Goal: Information Seeking & Learning: Learn about a topic

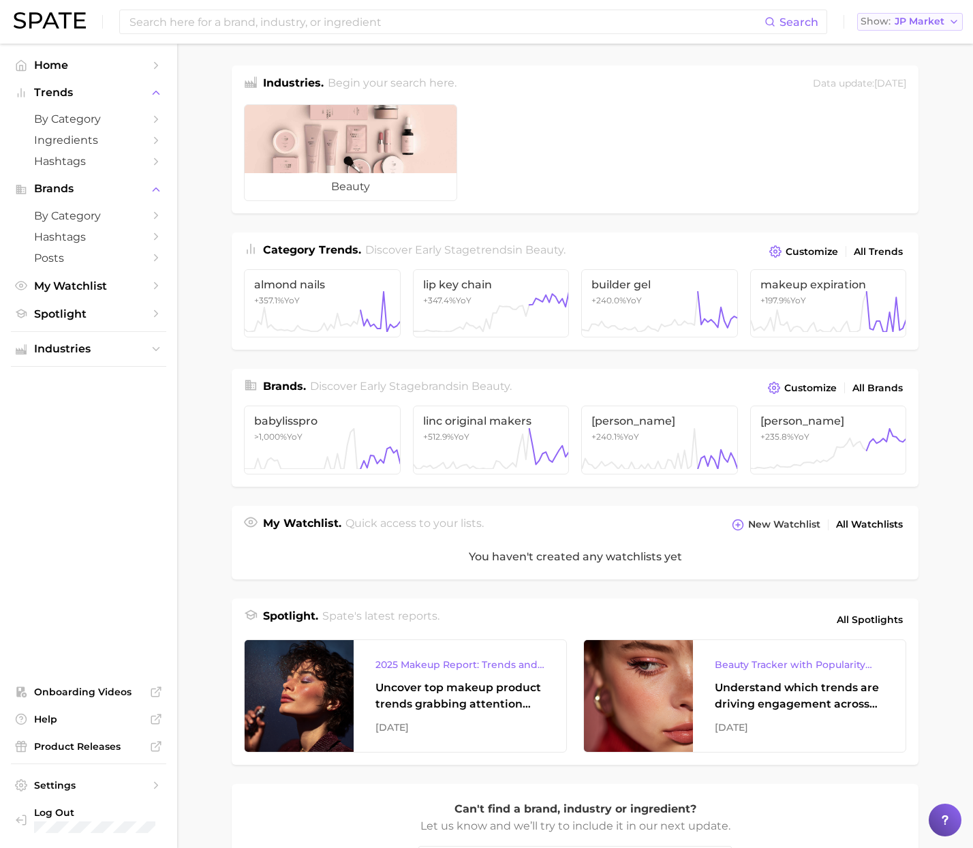
drag, startPoint x: 916, startPoint y: 40, endPoint x: 923, endPoint y: 27, distance: 14.6
click at [918, 37] on div "Search Show JP Market" at bounding box center [487, 22] width 946 height 44
click at [923, 25] on span "JP Market" at bounding box center [920, 21] width 50 height 7
click at [917, 40] on span "[GEOGRAPHIC_DATA]" at bounding box center [917, 44] width 106 height 12
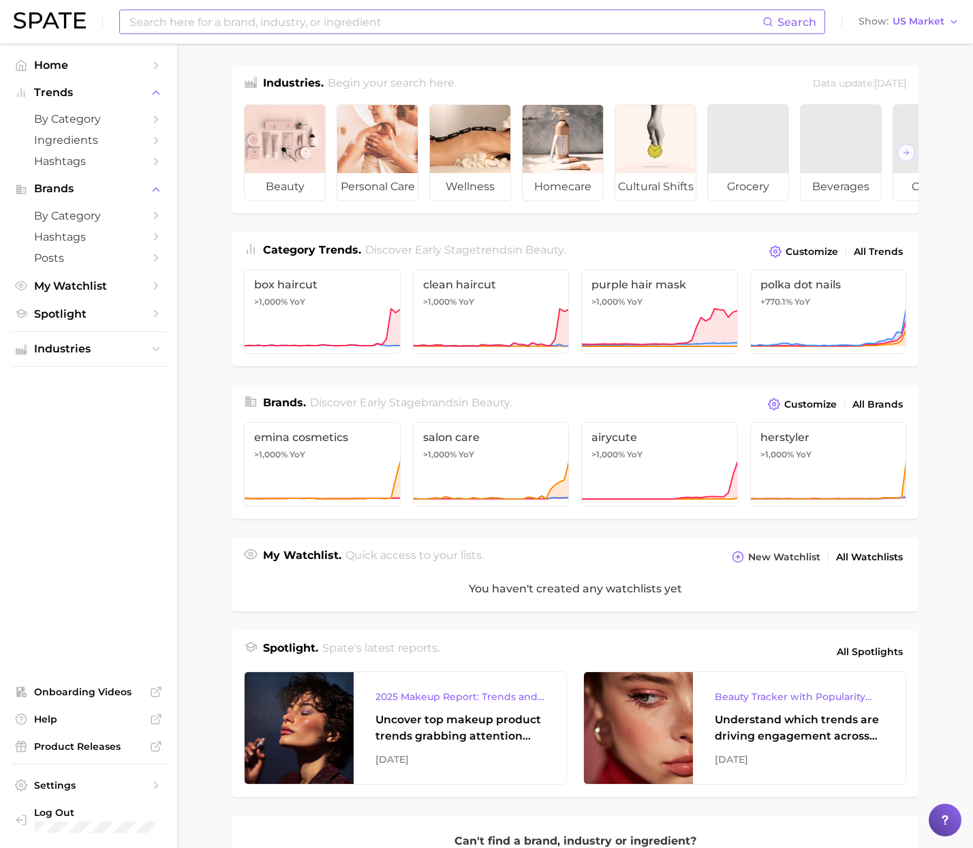
click at [730, 20] on input at bounding box center [445, 21] width 635 height 23
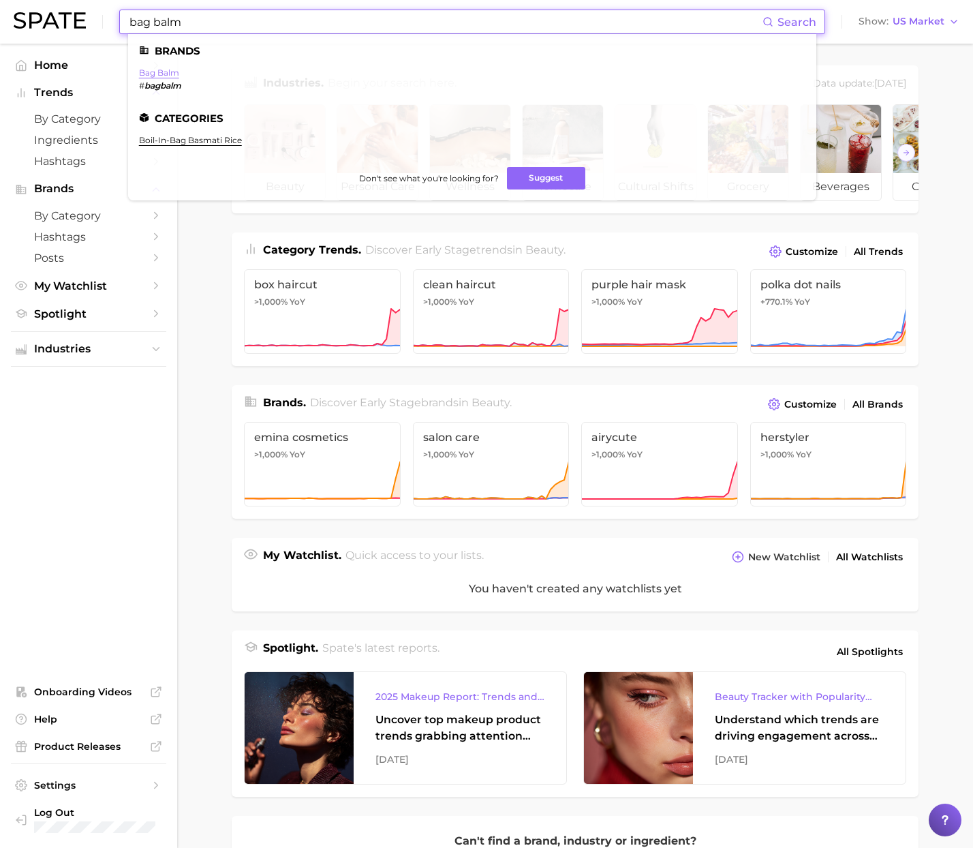
type input "bag balm"
click at [170, 70] on link "bag balm" at bounding box center [159, 72] width 40 height 10
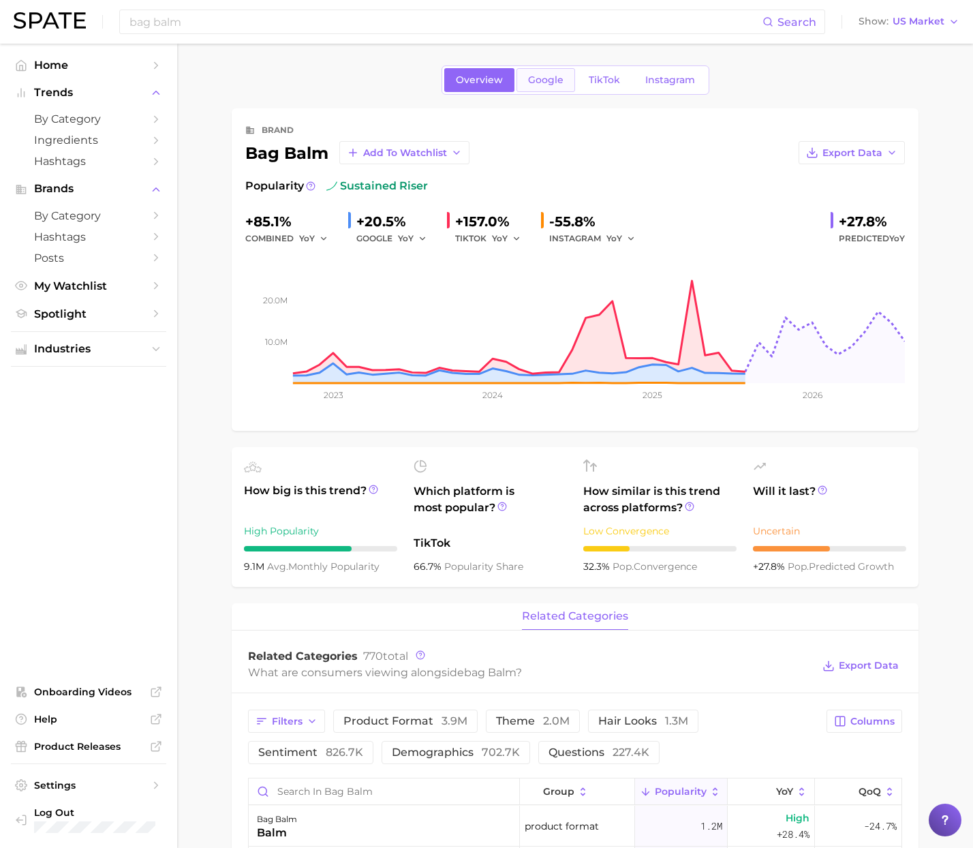
click at [547, 86] on link "Google" at bounding box center [546, 80] width 59 height 24
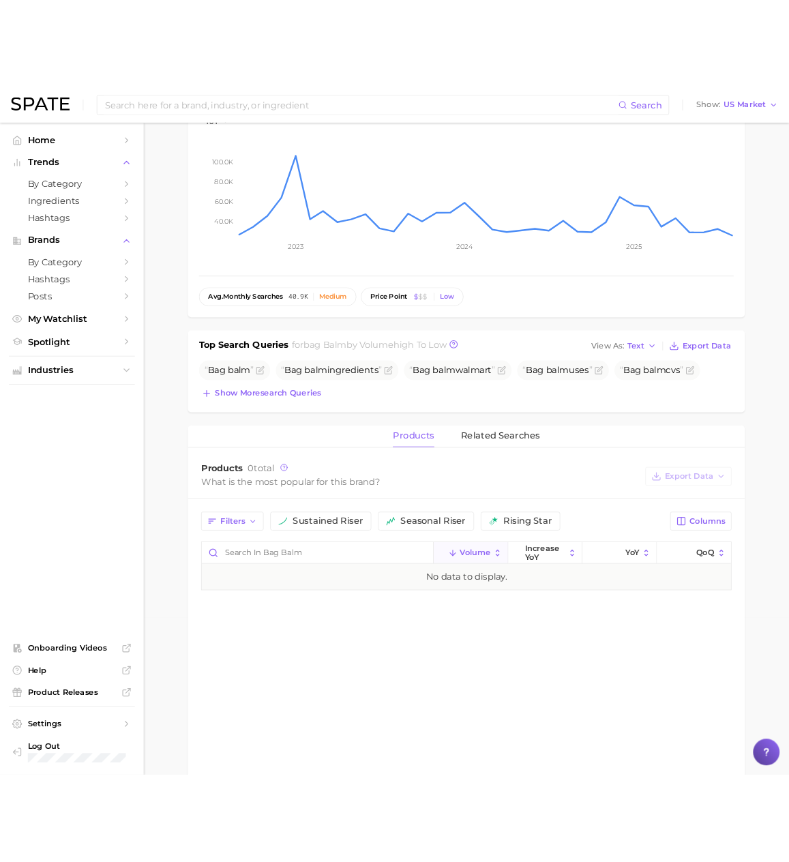
scroll to position [145, 0]
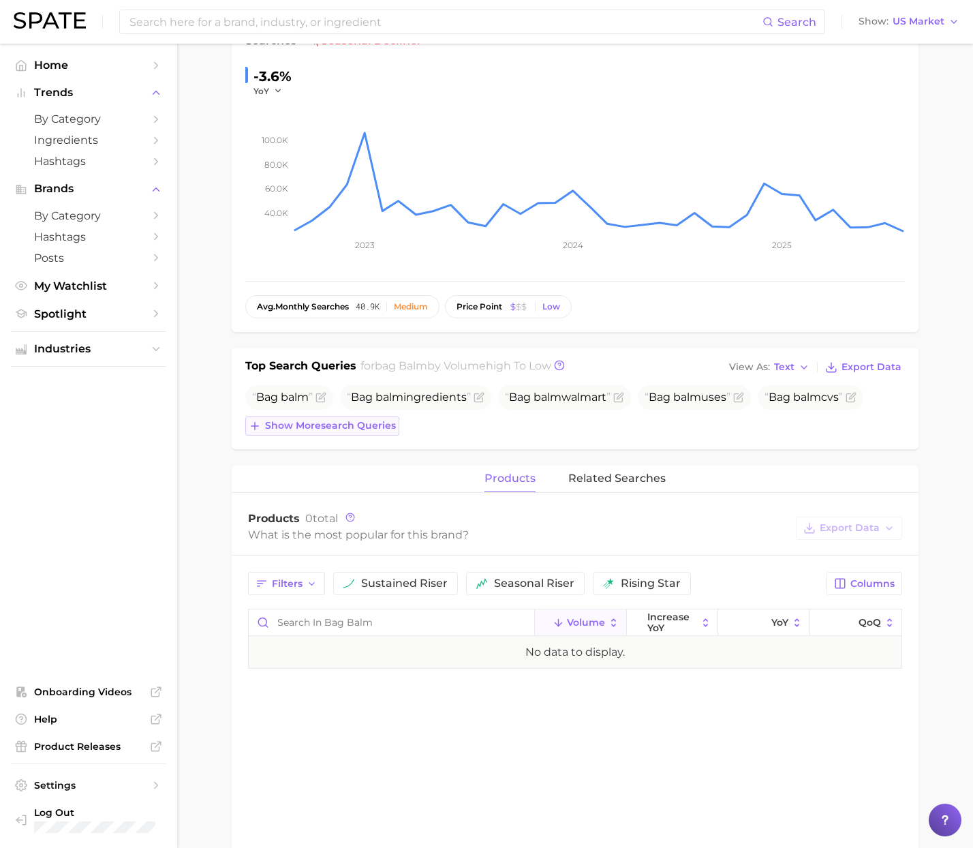
click at [302, 427] on span "Show more search queries" at bounding box center [330, 426] width 131 height 12
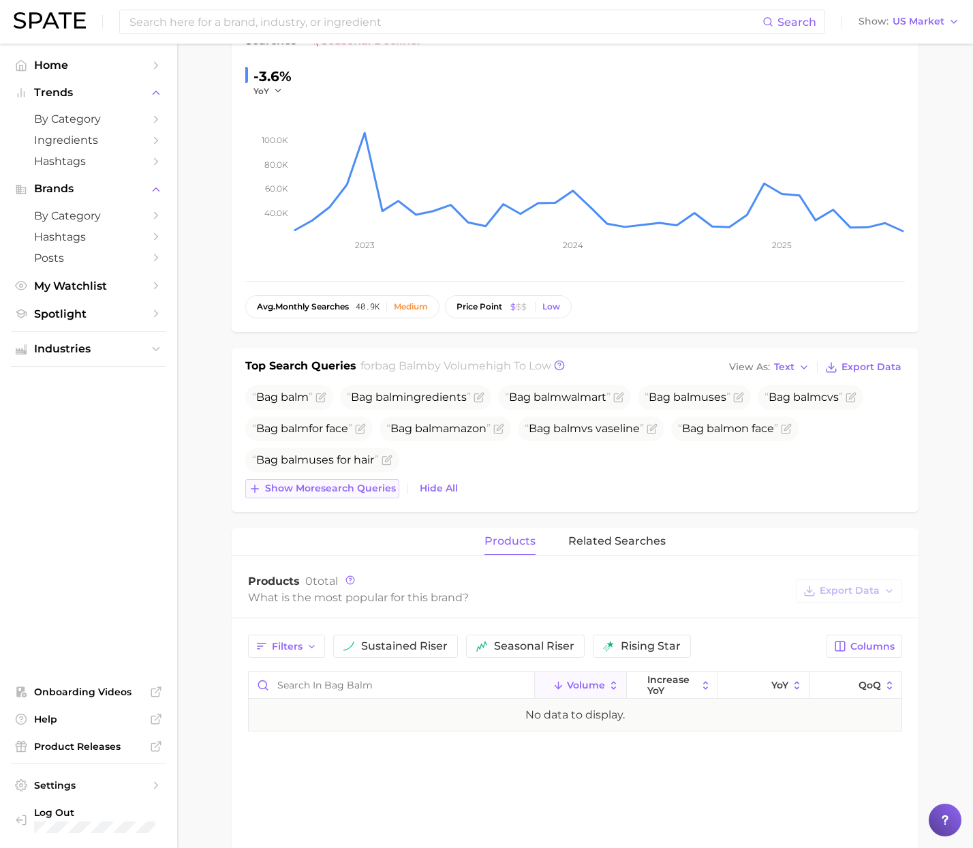
click at [361, 489] on span "Show more search queries" at bounding box center [330, 489] width 131 height 12
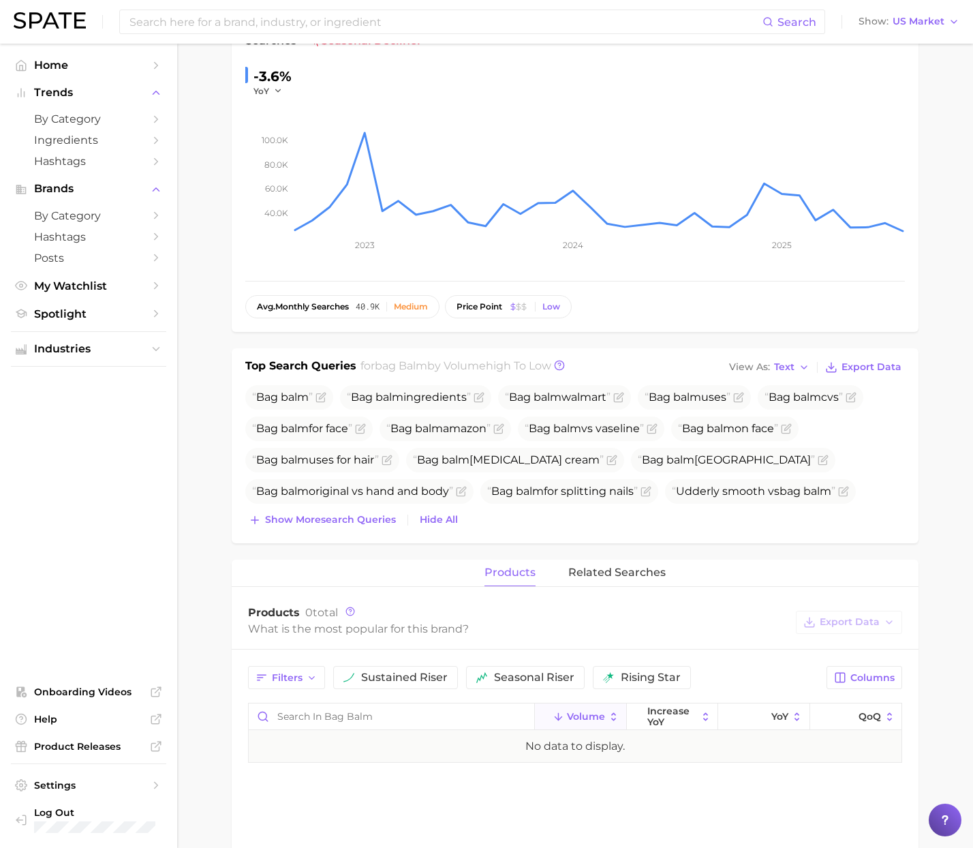
click at [368, 529] on div "Top Search Queries for bag balm by Volume high to low View As Text Export Data …" at bounding box center [575, 445] width 687 height 195
click at [361, 526] on button "Show more search queries" at bounding box center [322, 519] width 154 height 19
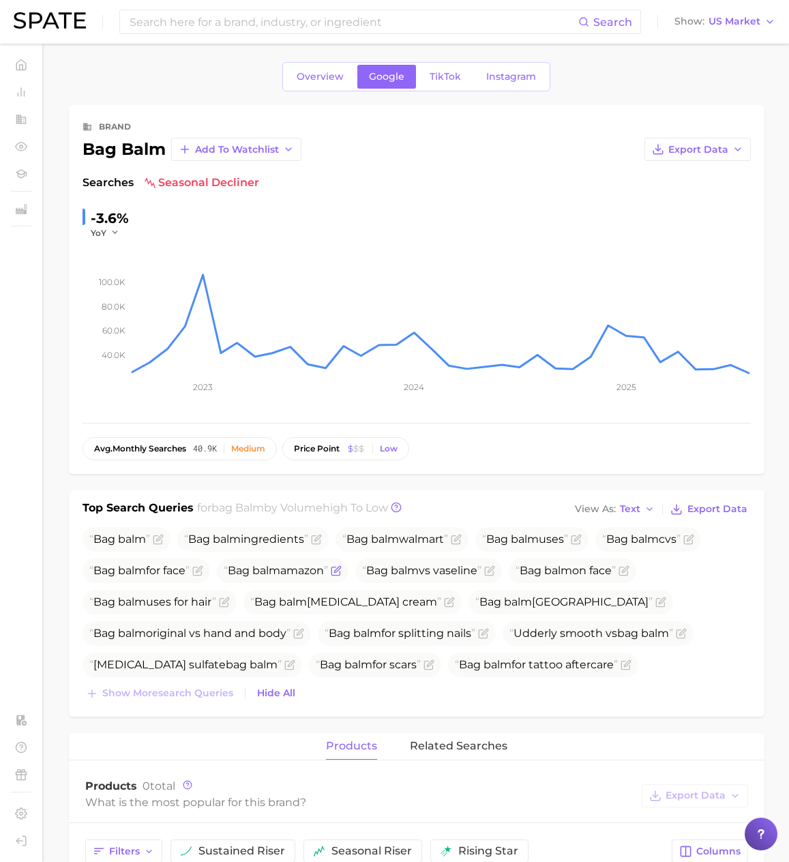
scroll to position [0, 0]
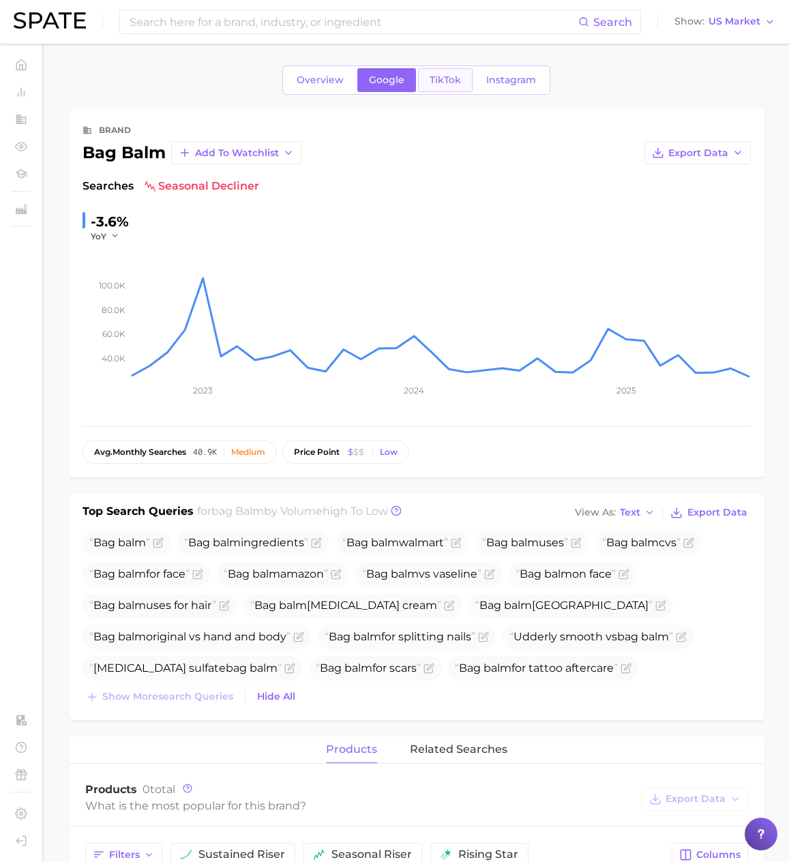
click at [442, 83] on span "TikTok" at bounding box center [444, 80] width 31 height 12
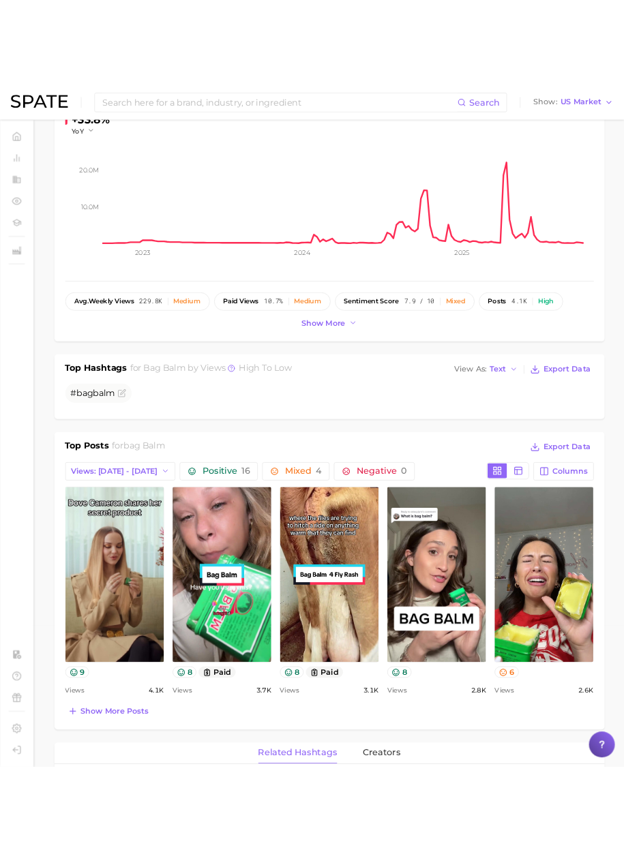
scroll to position [189, 0]
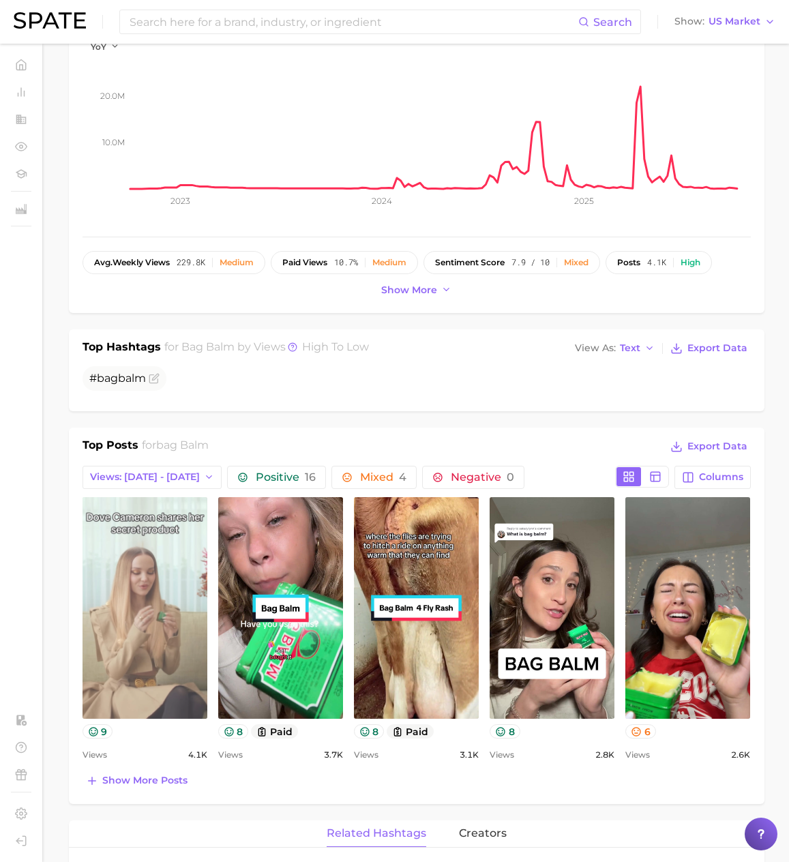
click at [149, 560] on link "view post on TikTok" at bounding box center [144, 608] width 125 height 222
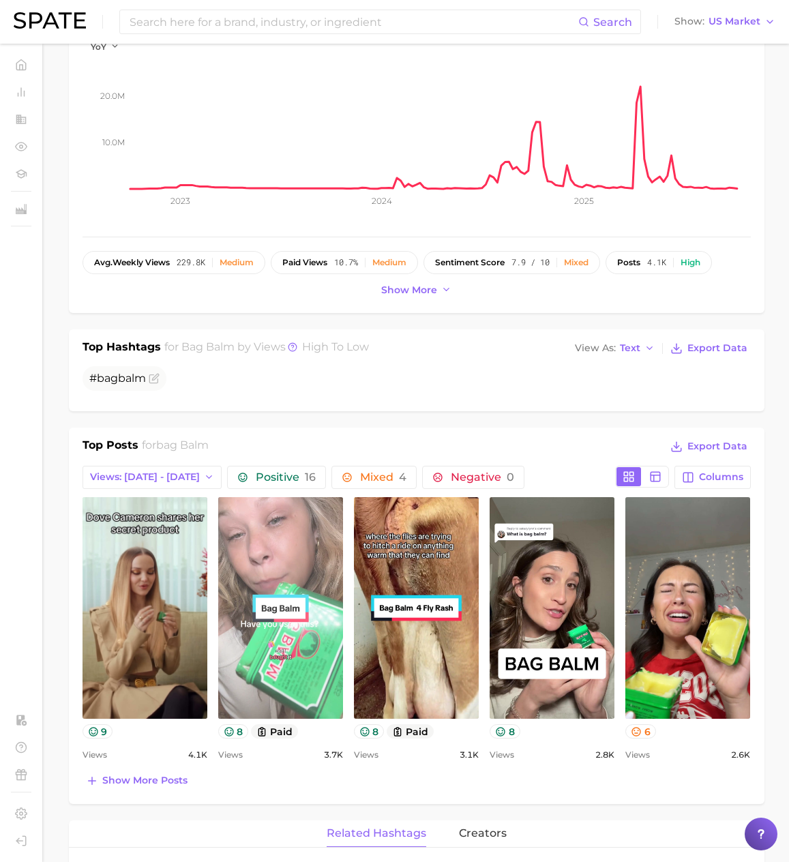
click at [307, 697] on link "view post on TikTok" at bounding box center [280, 608] width 125 height 222
